Goal: Task Accomplishment & Management: Use online tool/utility

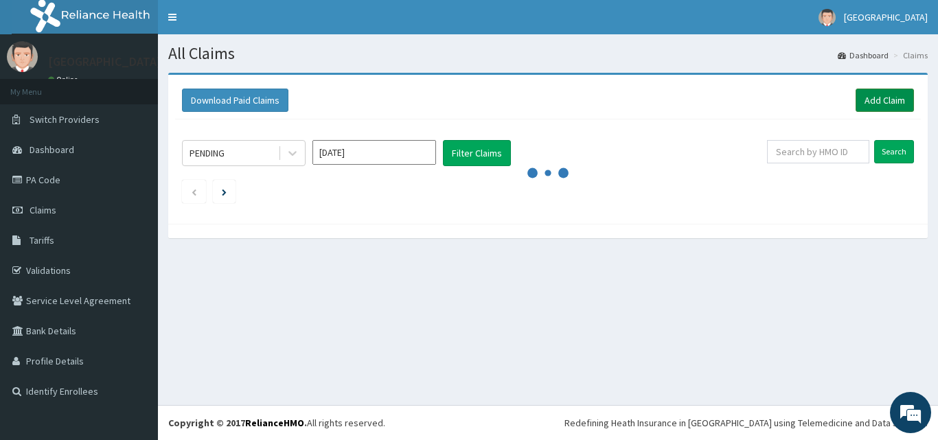
click at [881, 100] on link "Add Claim" at bounding box center [885, 100] width 58 height 23
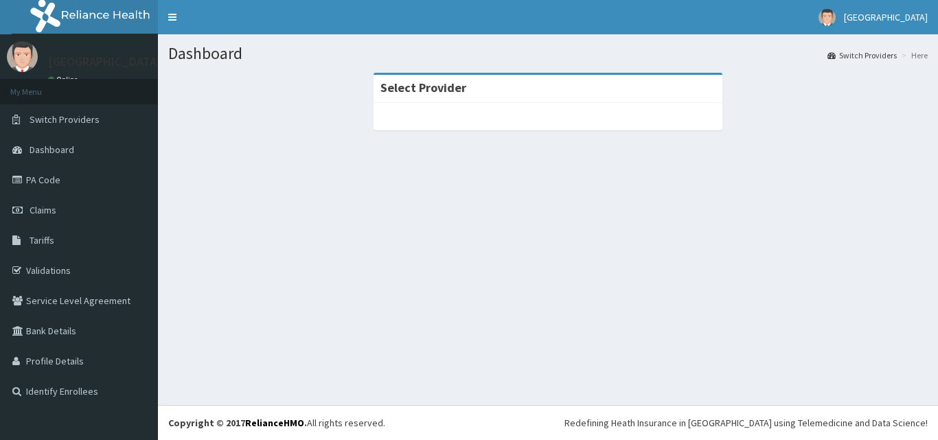
click at [31, 206] on span "Claims" at bounding box center [43, 210] width 27 height 12
